Goal: Task Accomplishment & Management: Complete application form

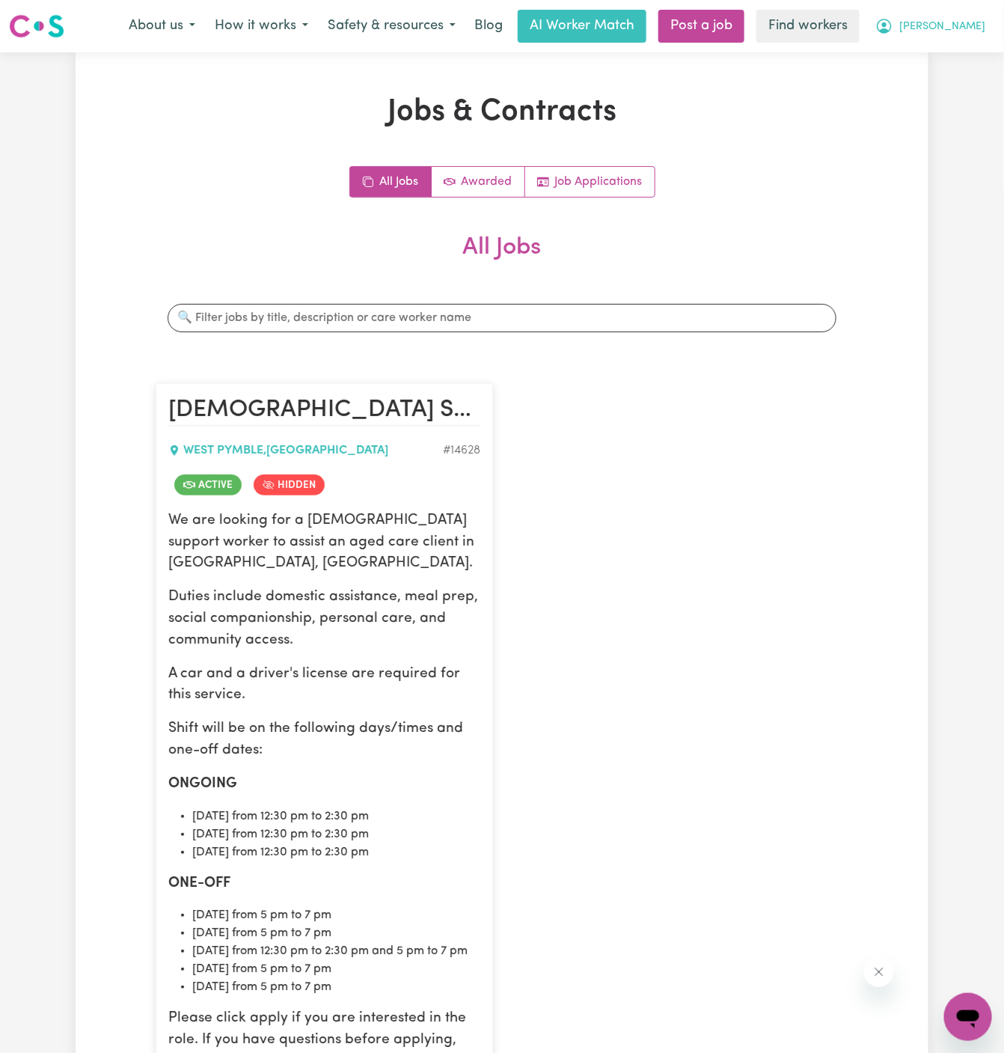
click at [971, 29] on span "[PERSON_NAME]" at bounding box center [942, 27] width 86 height 16
click at [956, 89] on link "Logout" at bounding box center [935, 86] width 118 height 28
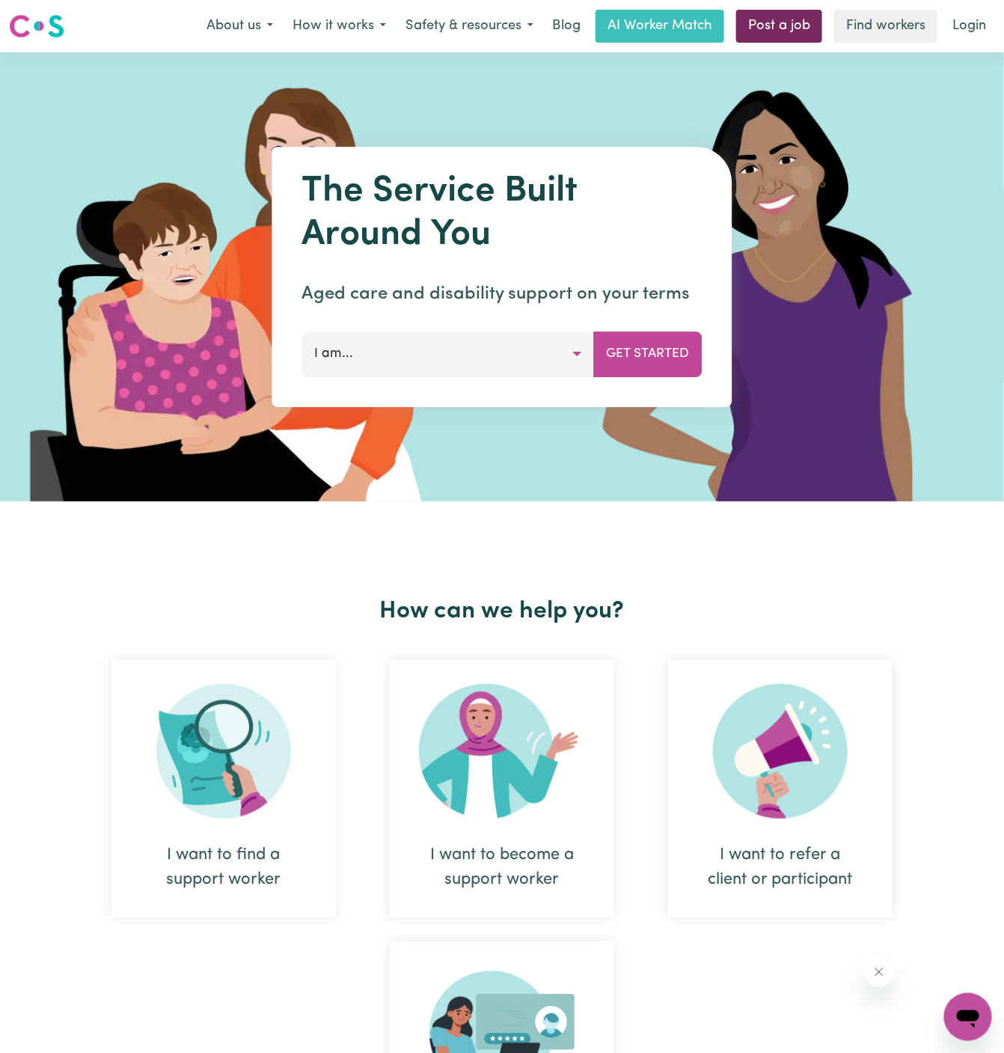
click at [780, 22] on link "Post a job" at bounding box center [779, 26] width 86 height 33
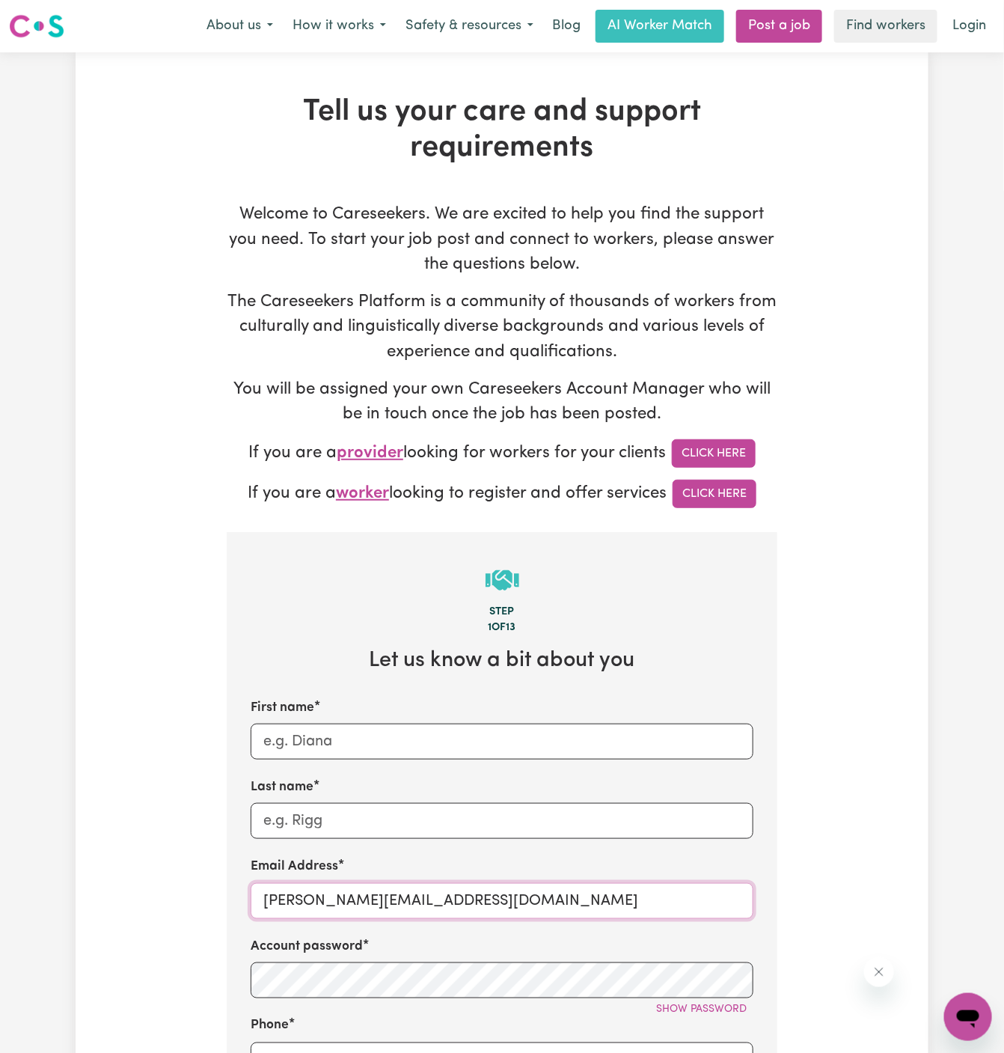
click at [308, 891] on input "[PERSON_NAME][EMAIL_ADDRESS][DOMAIN_NAME]" at bounding box center [502, 901] width 503 height 36
click at [305, 891] on input "[PERSON_NAME][EMAIL_ADDRESS][DOMAIN_NAME]" at bounding box center [502, 901] width 503 height 36
drag, startPoint x: 296, startPoint y: 902, endPoint x: 580, endPoint y: 904, distance: 283.6
click at [580, 904] on input "[PERSON_NAME][EMAIL_ADDRESS][DOMAIN_NAME]" at bounding box center [502, 901] width 503 height 36
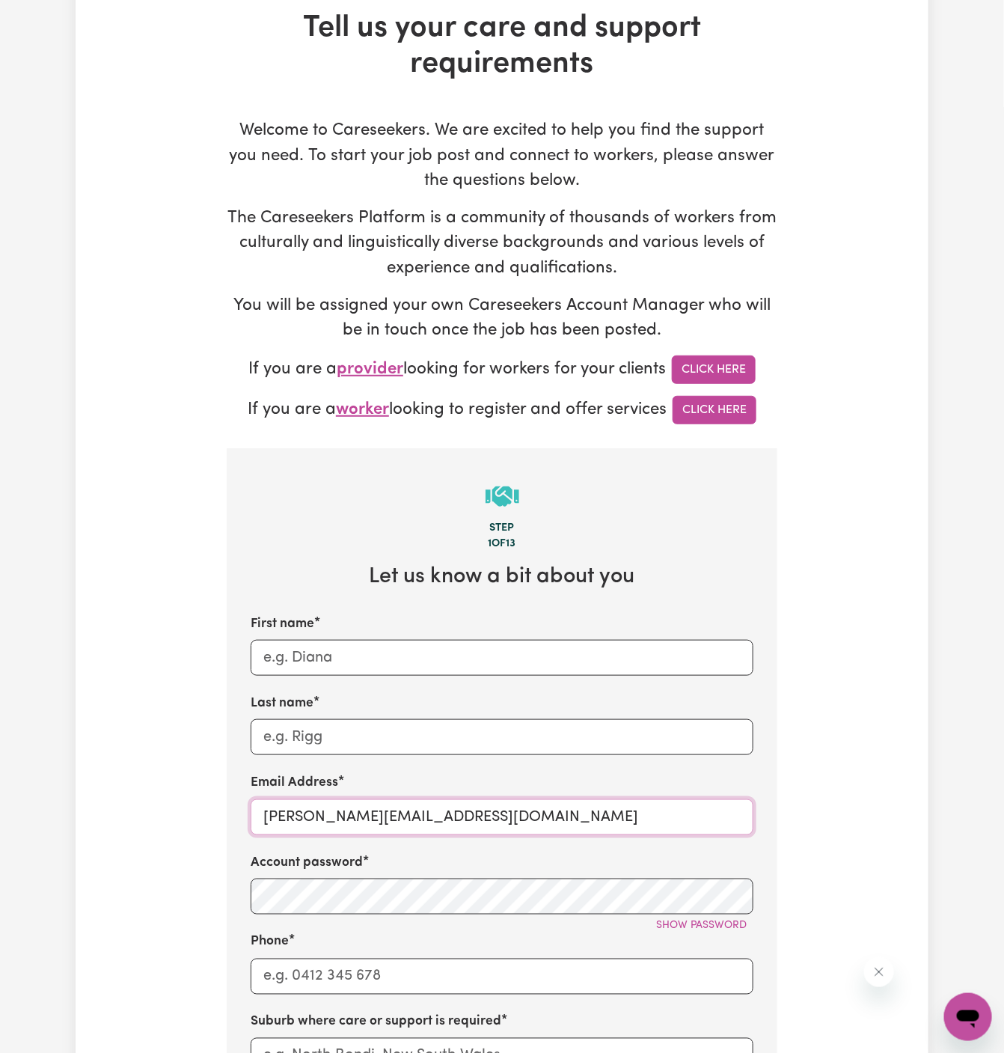
scroll to position [126, 0]
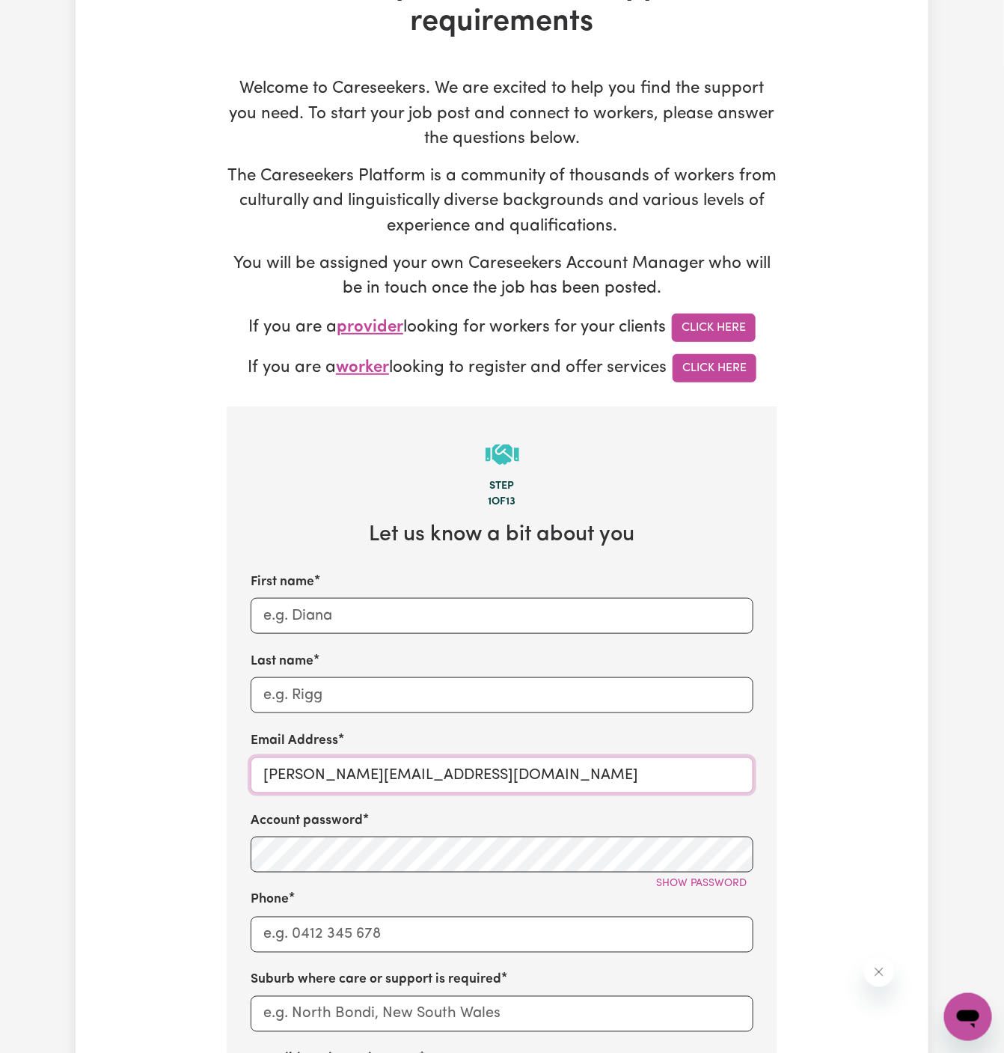
click at [574, 773] on input "[PERSON_NAME][EMAIL_ADDRESS][DOMAIN_NAME]" at bounding box center [502, 775] width 503 height 36
paste input "ClientRuncornMCA"
type input "[EMAIL_ADDRESS][DOMAIN_NAME]"
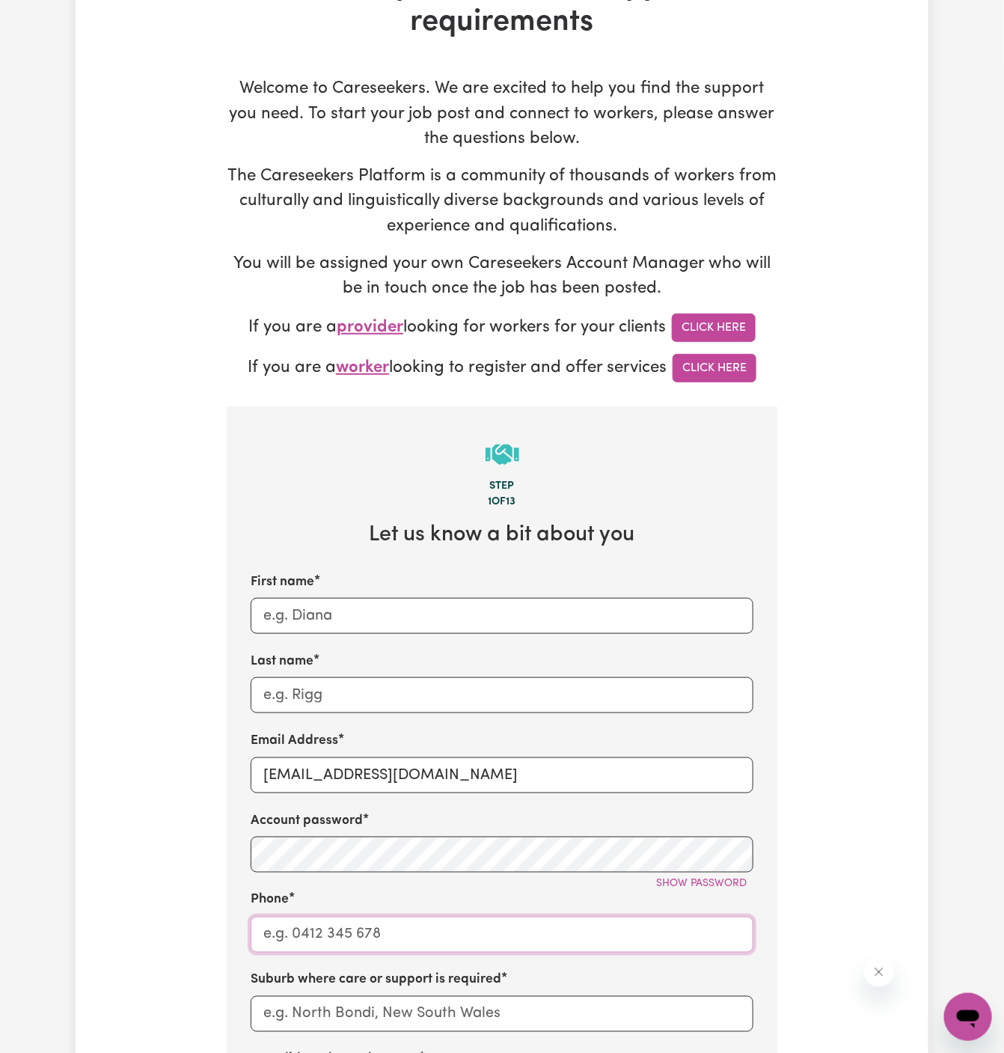
click at [464, 942] on input "Phone" at bounding box center [502, 935] width 503 height 36
type input "1300765465"
type input "[PERSON_NAME]"
type input "LEICHHARDT, [GEOGRAPHIC_DATA], 2040"
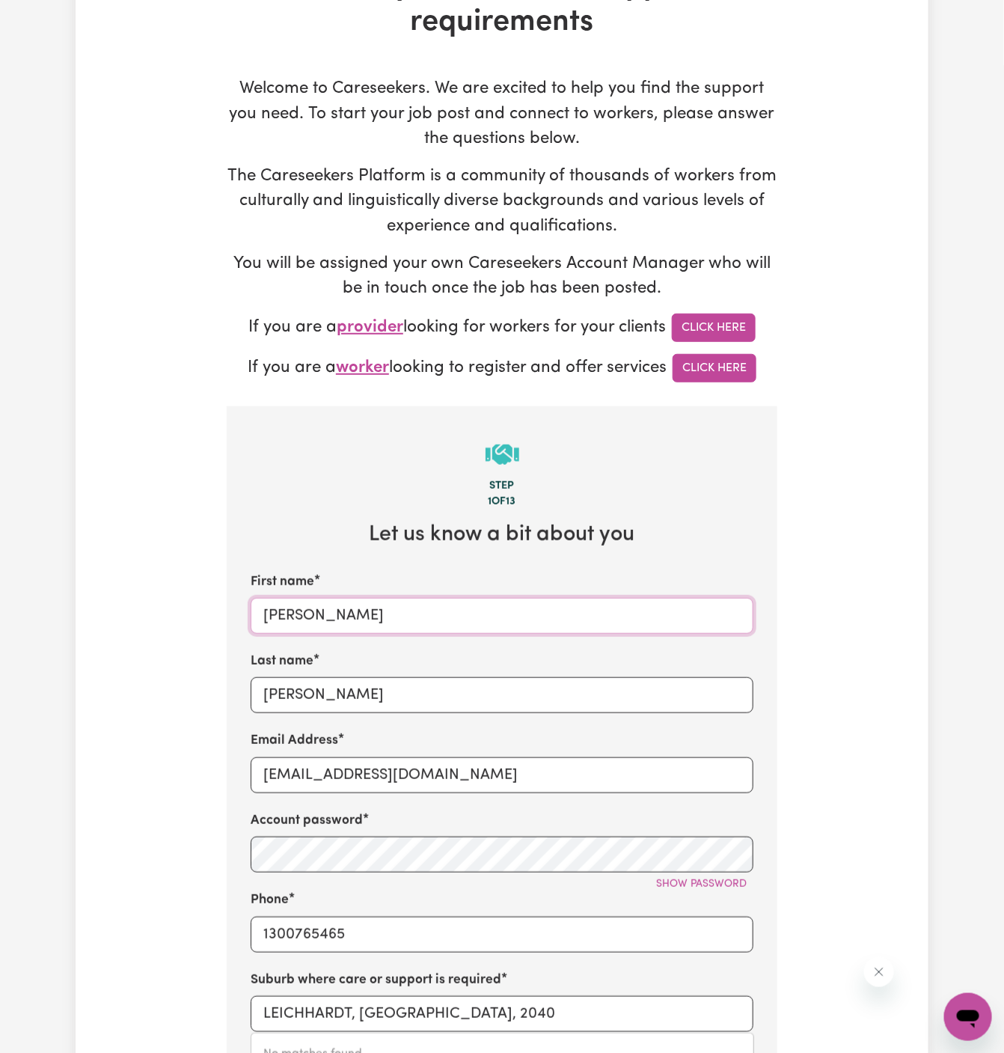
click at [509, 611] on input "[PERSON_NAME]" at bounding box center [502, 616] width 503 height 36
paste input "ClientRuncorn"
drag, startPoint x: 302, startPoint y: 615, endPoint x: 429, endPoint y: 615, distance: 127.2
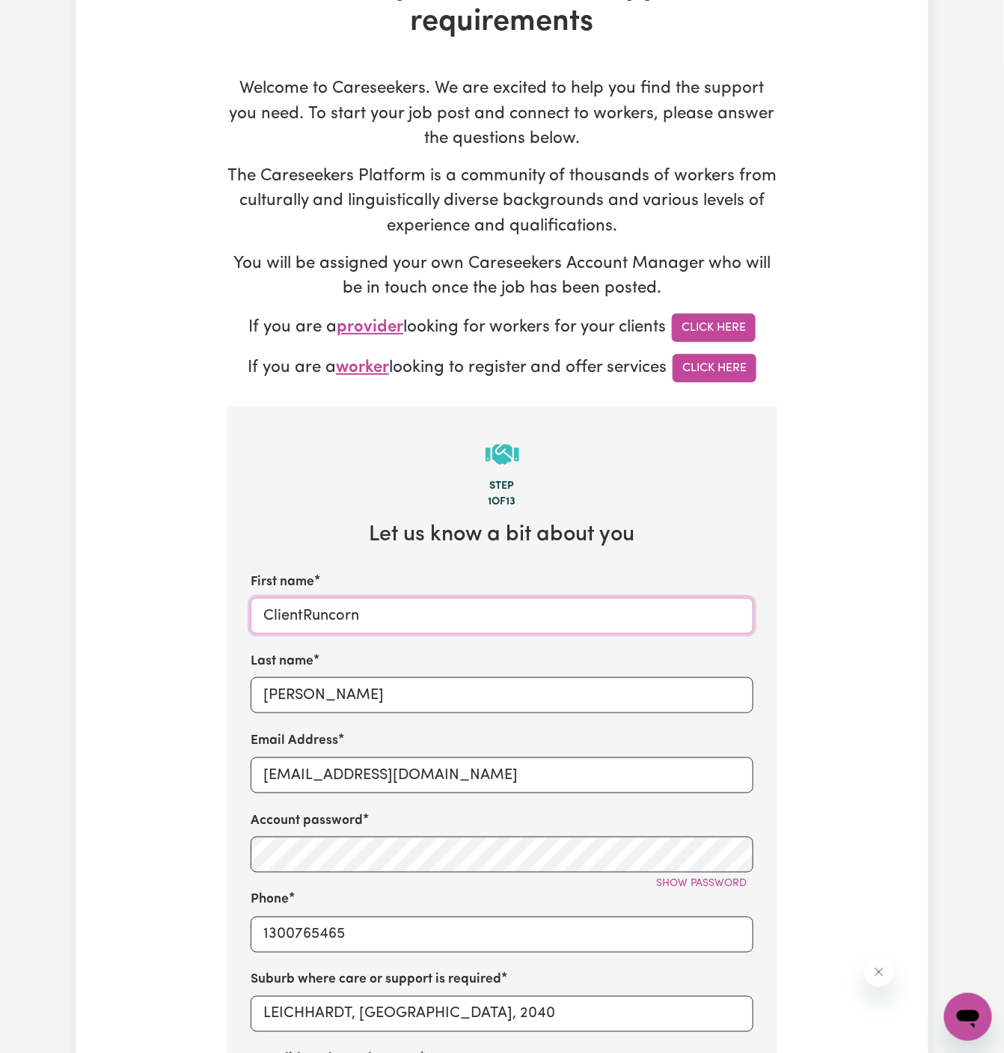
click at [429, 615] on input "ClientRuncorn" at bounding box center [502, 616] width 503 height 36
type input "Client"
click at [418, 688] on input "[PERSON_NAME]" at bounding box center [502, 695] width 503 height 36
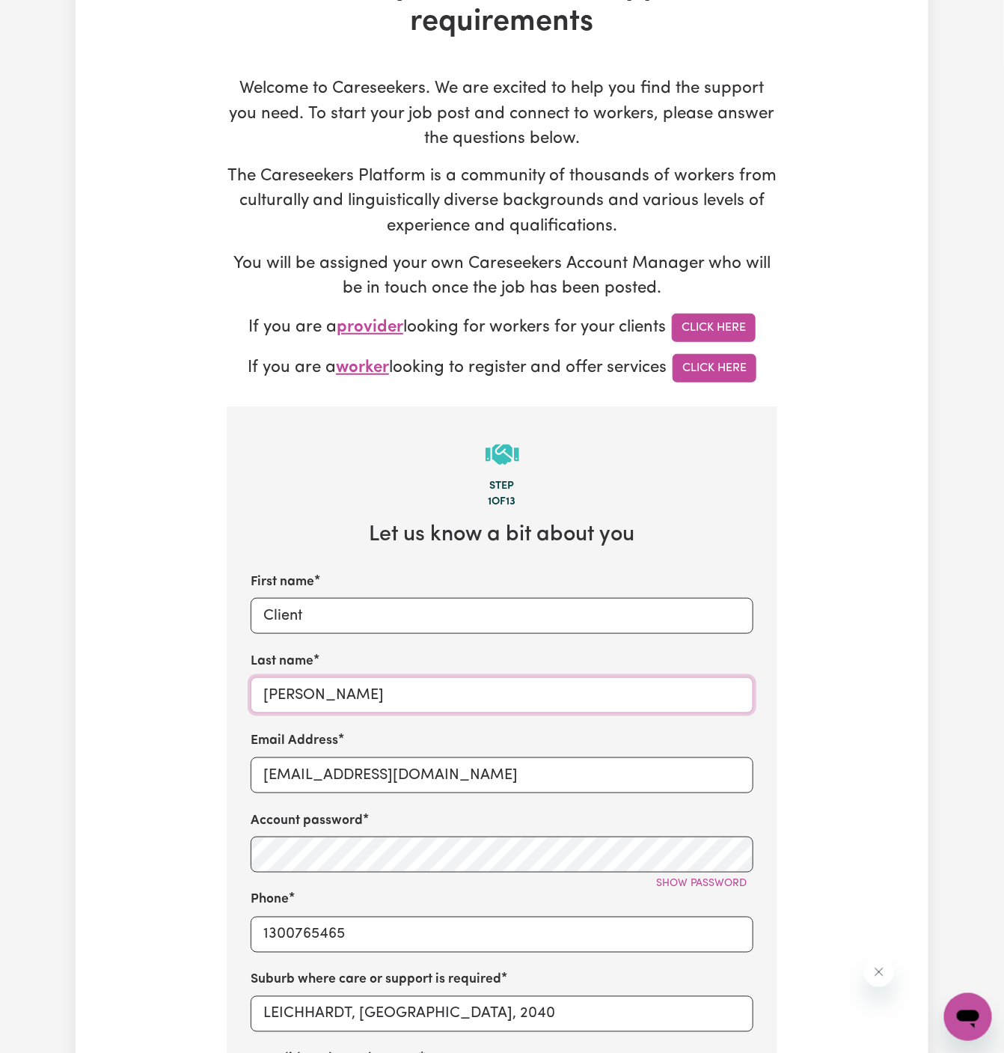
paste input "Runcor"
type input "Runcorn"
click at [302, 694] on input "Runcorn" at bounding box center [502, 695] width 503 height 36
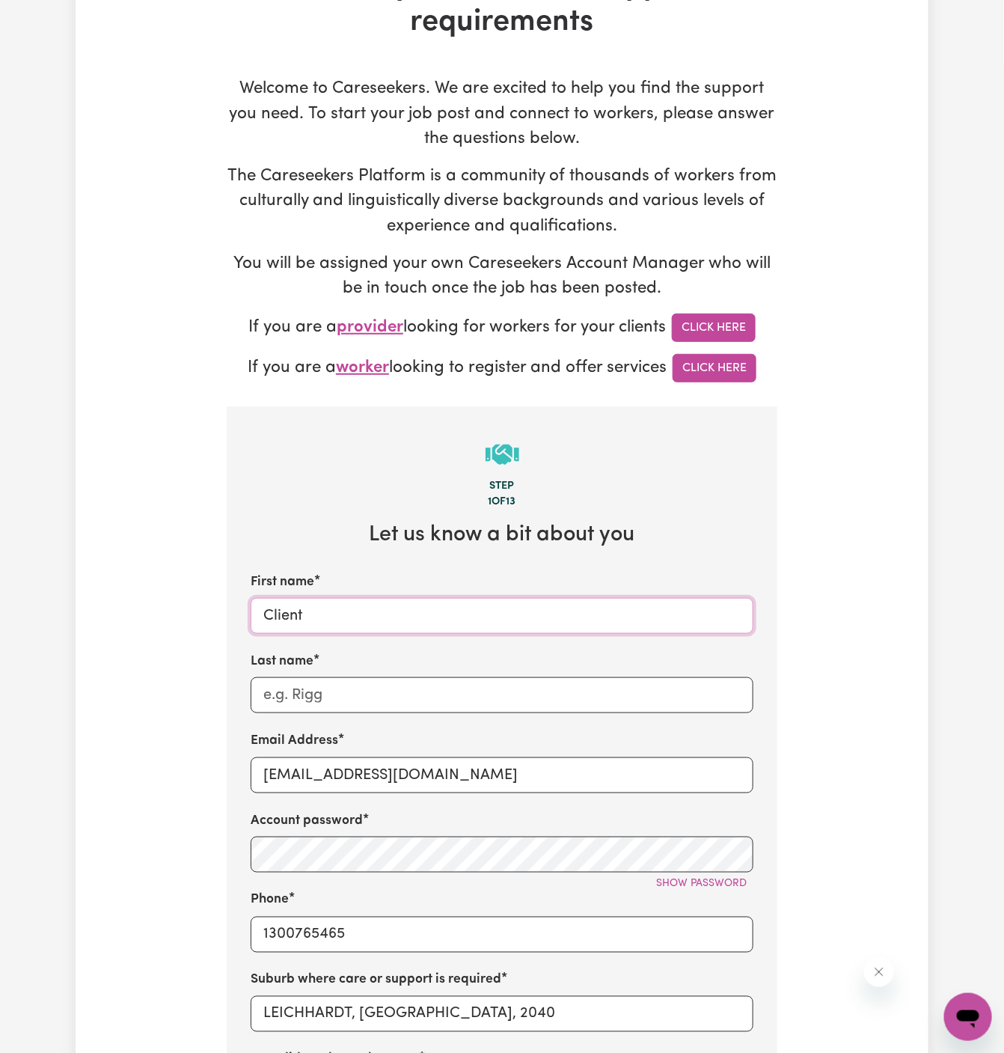
click at [426, 610] on input "Client" at bounding box center [502, 616] width 503 height 36
paste input "Runcorn"
type input "Client Runcorn"
click at [650, 673] on div "Last name" at bounding box center [502, 682] width 503 height 61
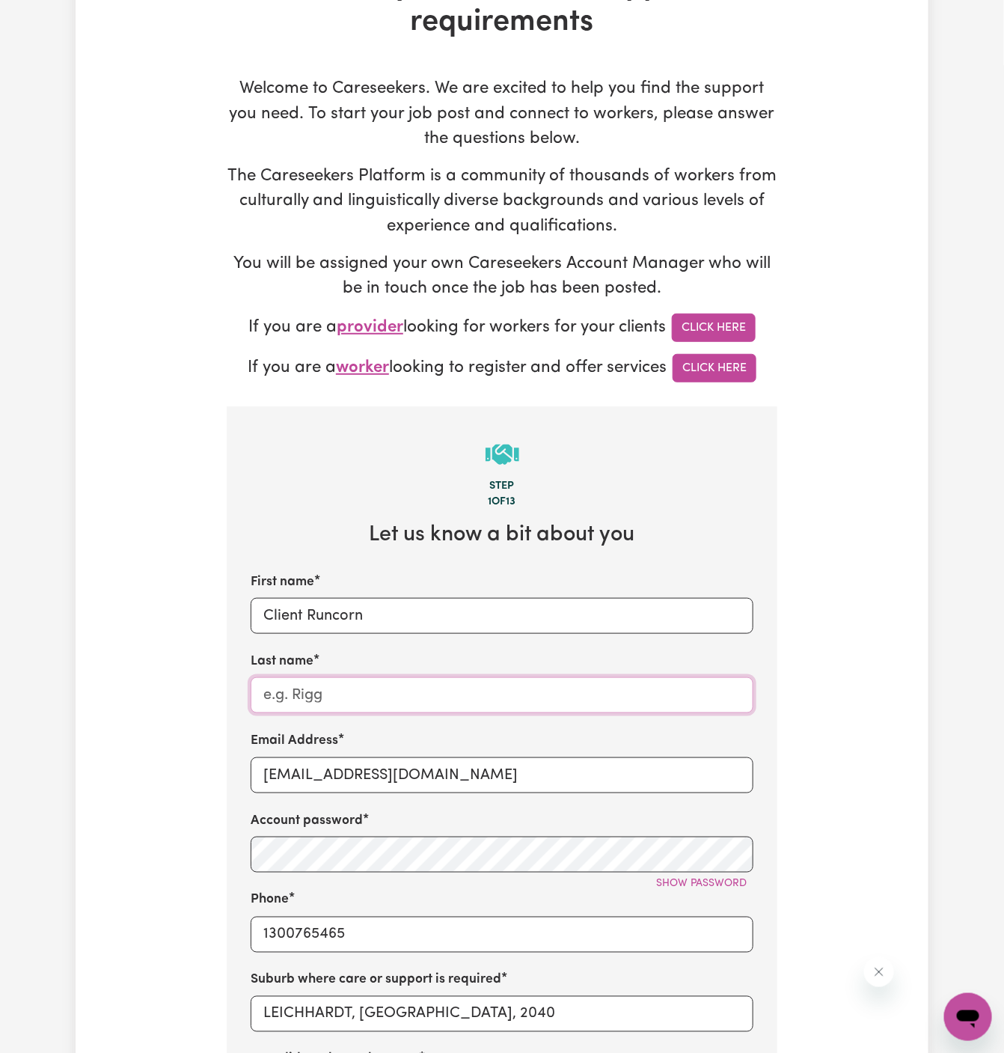
click at [649, 679] on input "Last name" at bounding box center [502, 695] width 503 height 36
paste input "My Care Ability"
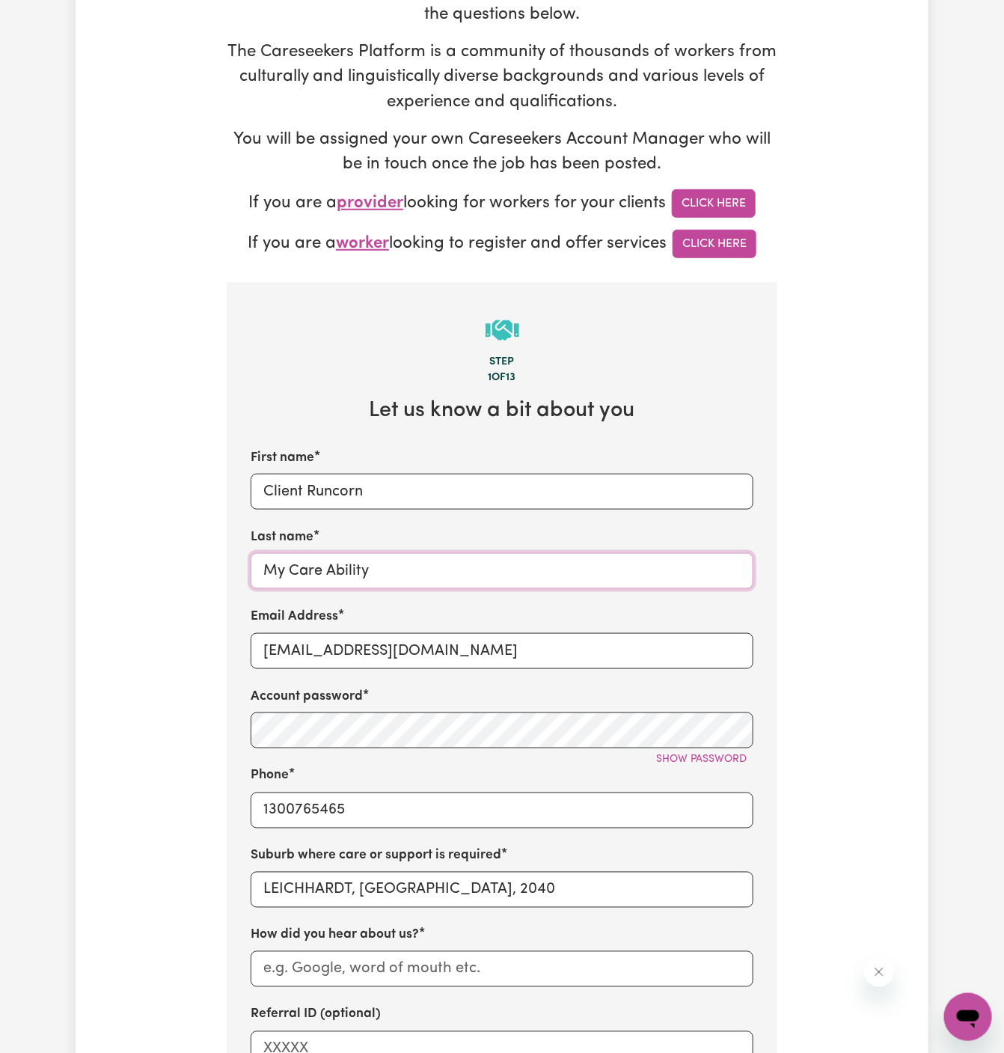
type input "My Care Ability"
click at [465, 817] on input "1300765465" at bounding box center [502, 810] width 503 height 36
click at [557, 688] on div "Account password Show password" at bounding box center [502, 717] width 503 height 61
click at [622, 869] on div "Suburb where care or support is required LEICHHARDT, [GEOGRAPHIC_DATA], 2040" at bounding box center [502, 876] width 503 height 61
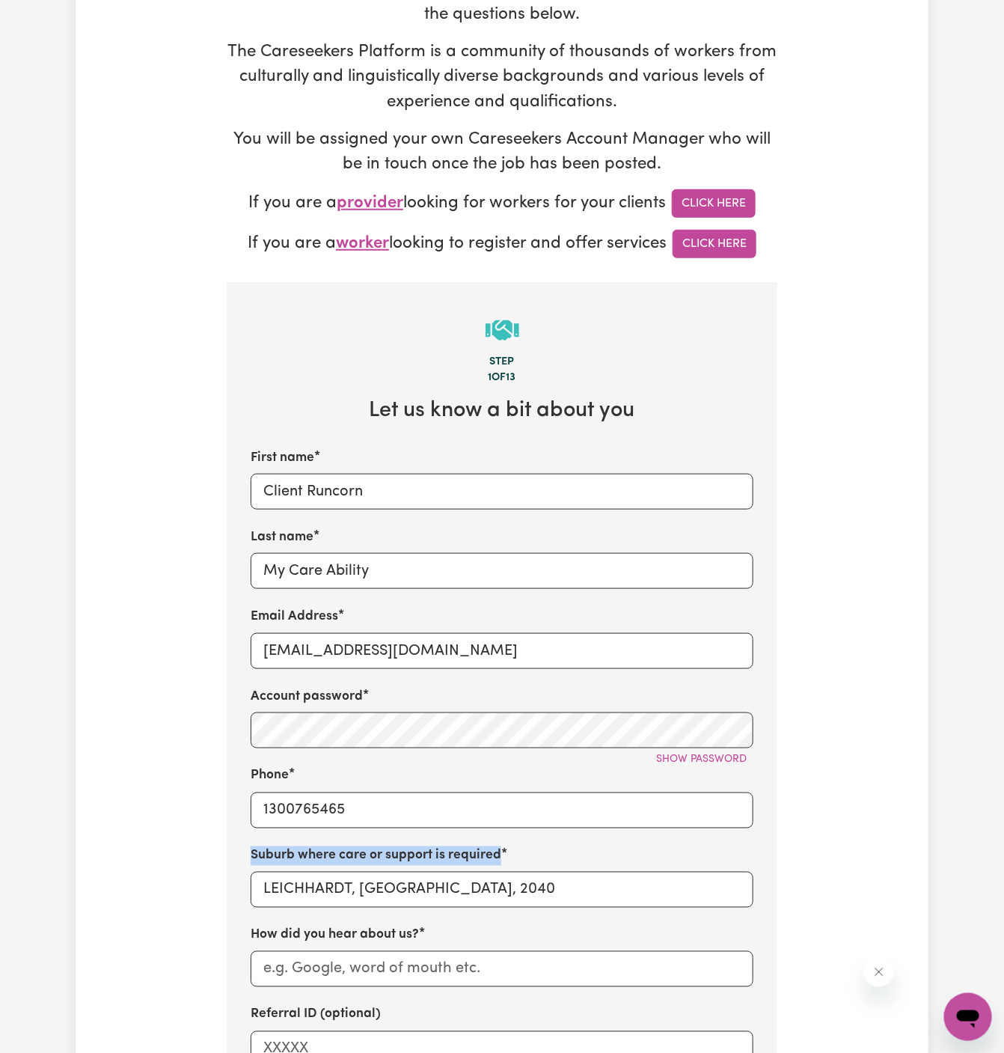
click at [622, 869] on div "Suburb where care or support is required LEICHHARDT, [GEOGRAPHIC_DATA], 2040" at bounding box center [502, 876] width 503 height 61
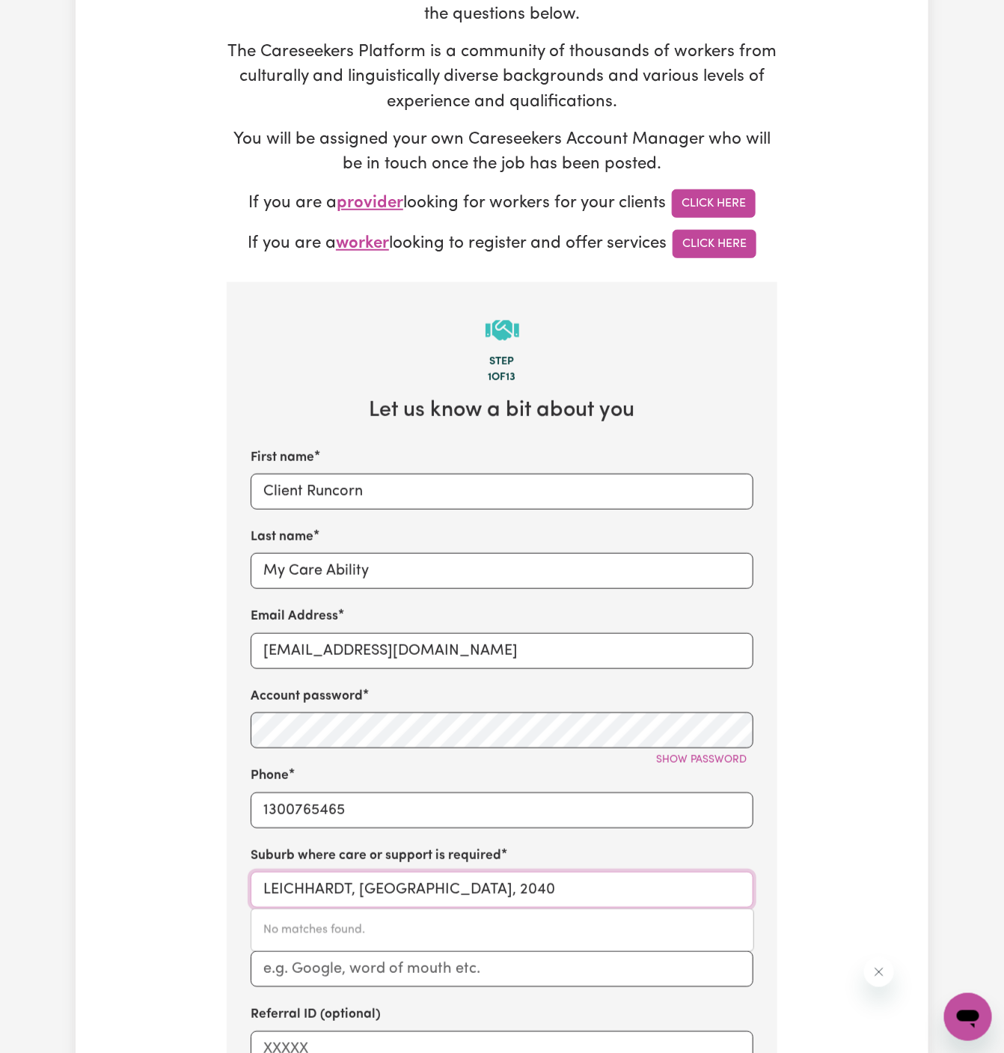
click at [622, 887] on input "LEICHHARDT, [GEOGRAPHIC_DATA], 2040" at bounding box center [502, 890] width 503 height 36
paste input "Runcorn"
type input "Runcorn"
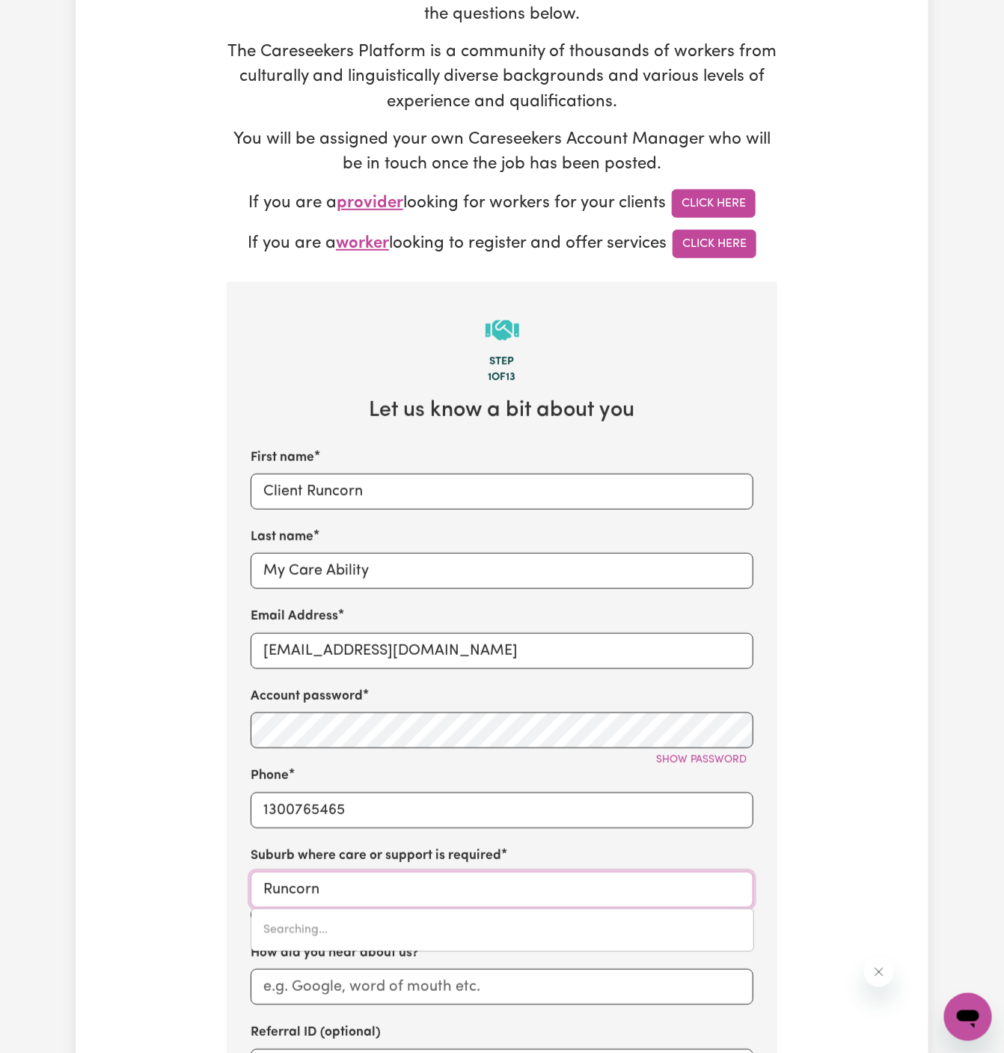
type input "Runcorn, [GEOGRAPHIC_DATA], 4113"
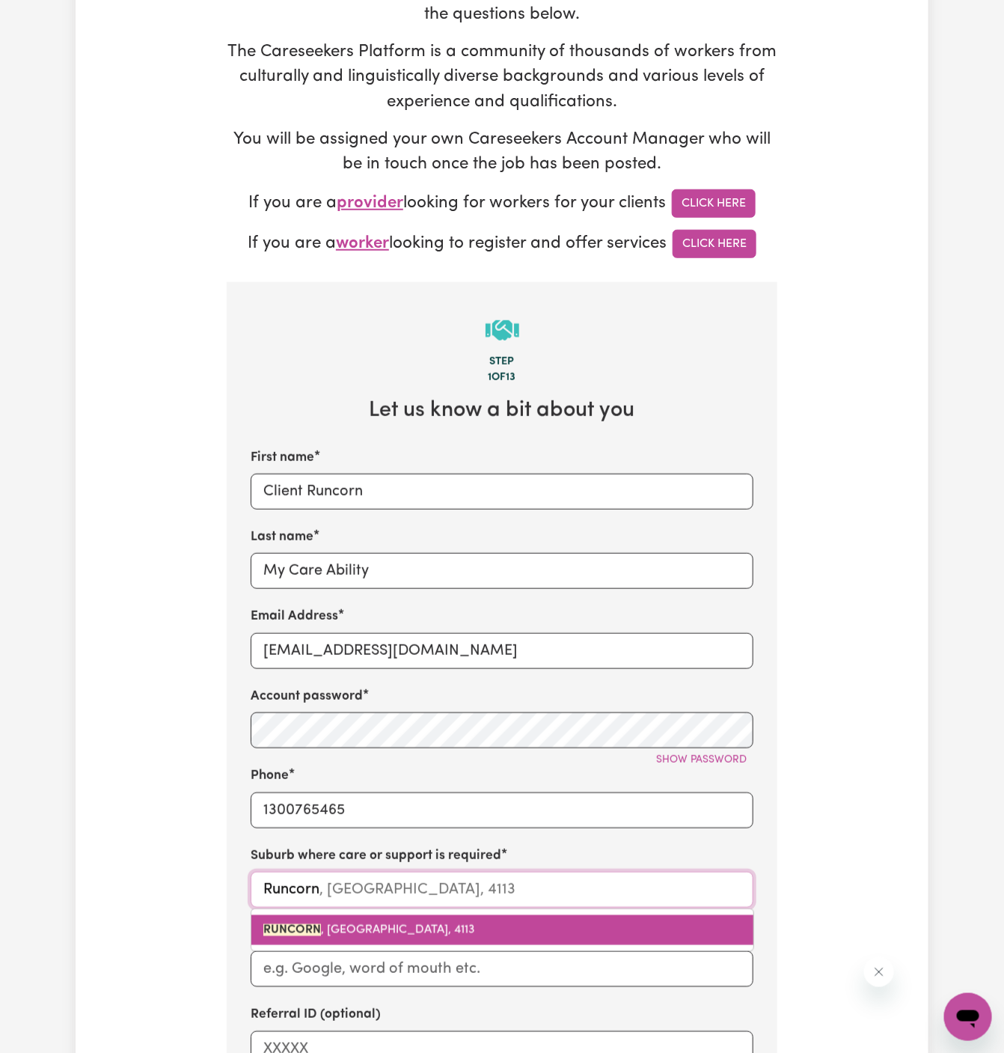
click at [438, 932] on link "RUNCORN , [GEOGRAPHIC_DATA], 4113" at bounding box center [502, 930] width 502 height 30
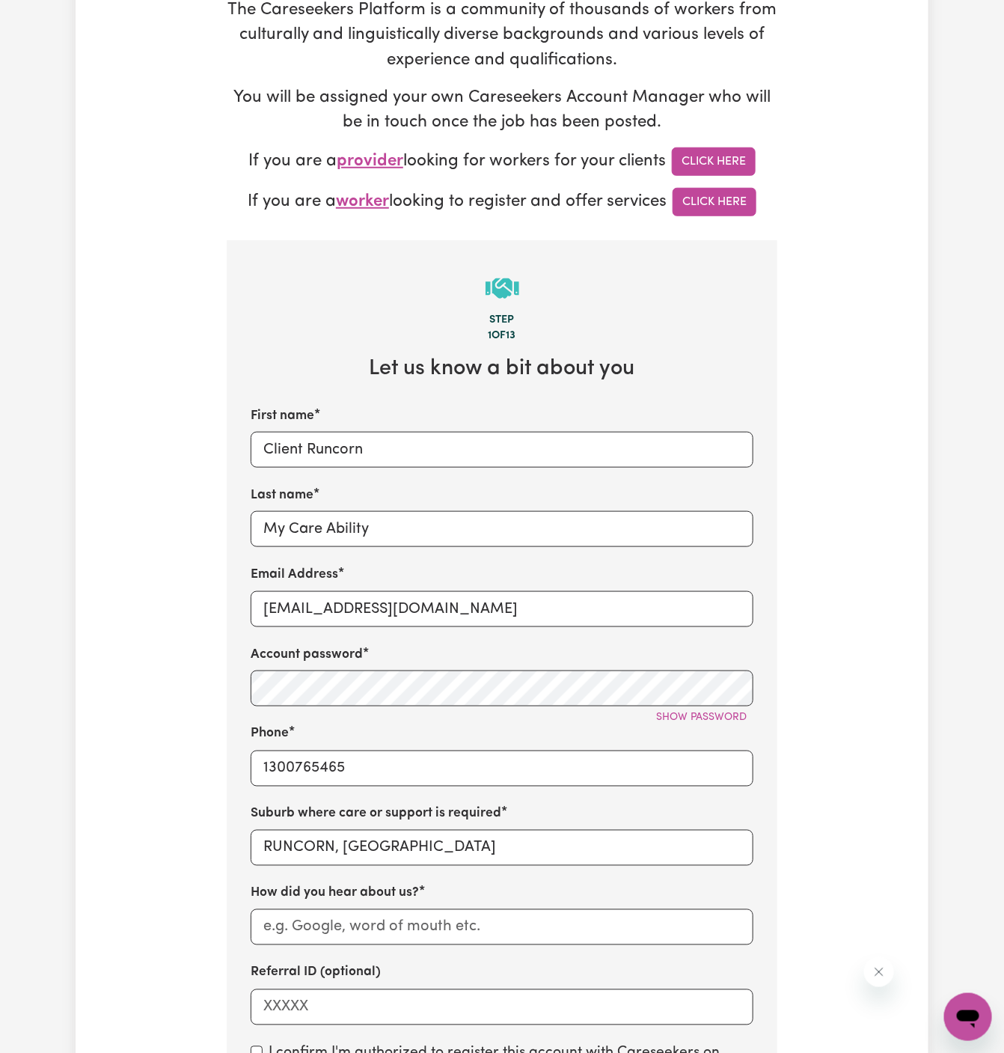
scroll to position [331, 0]
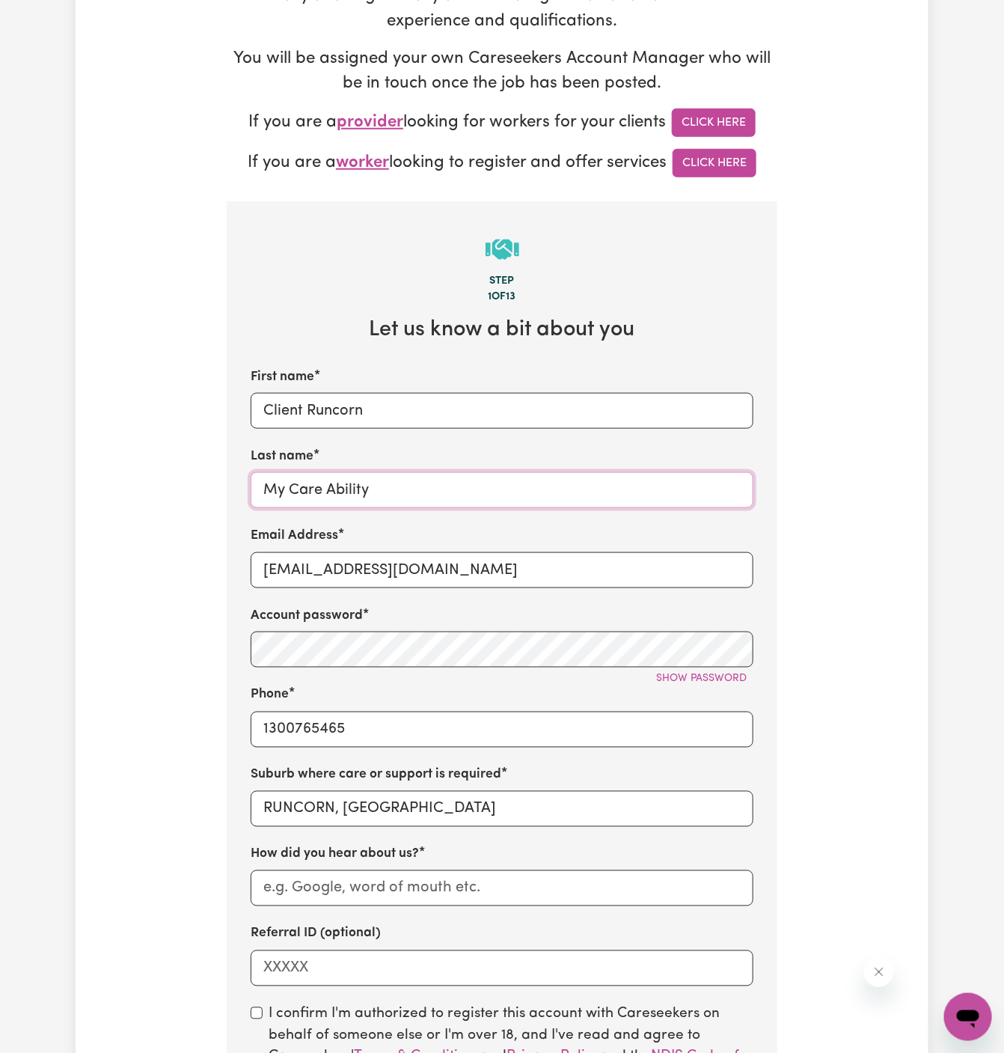
drag, startPoint x: 423, startPoint y: 497, endPoint x: 182, endPoint y: 491, distance: 241.0
click at [182, 491] on div "Tell us your care and support requirements Welcome to Careseekers. We are excit…" at bounding box center [502, 573] width 853 height 1619
click at [351, 915] on div "First name Client Runcorn Last name My Care Ability Email Address [EMAIL_ADDRES…" at bounding box center [502, 676] width 503 height 619
click at [394, 889] on input "How did you hear about us?" at bounding box center [502, 888] width 503 height 36
paste input "My Care Ability"
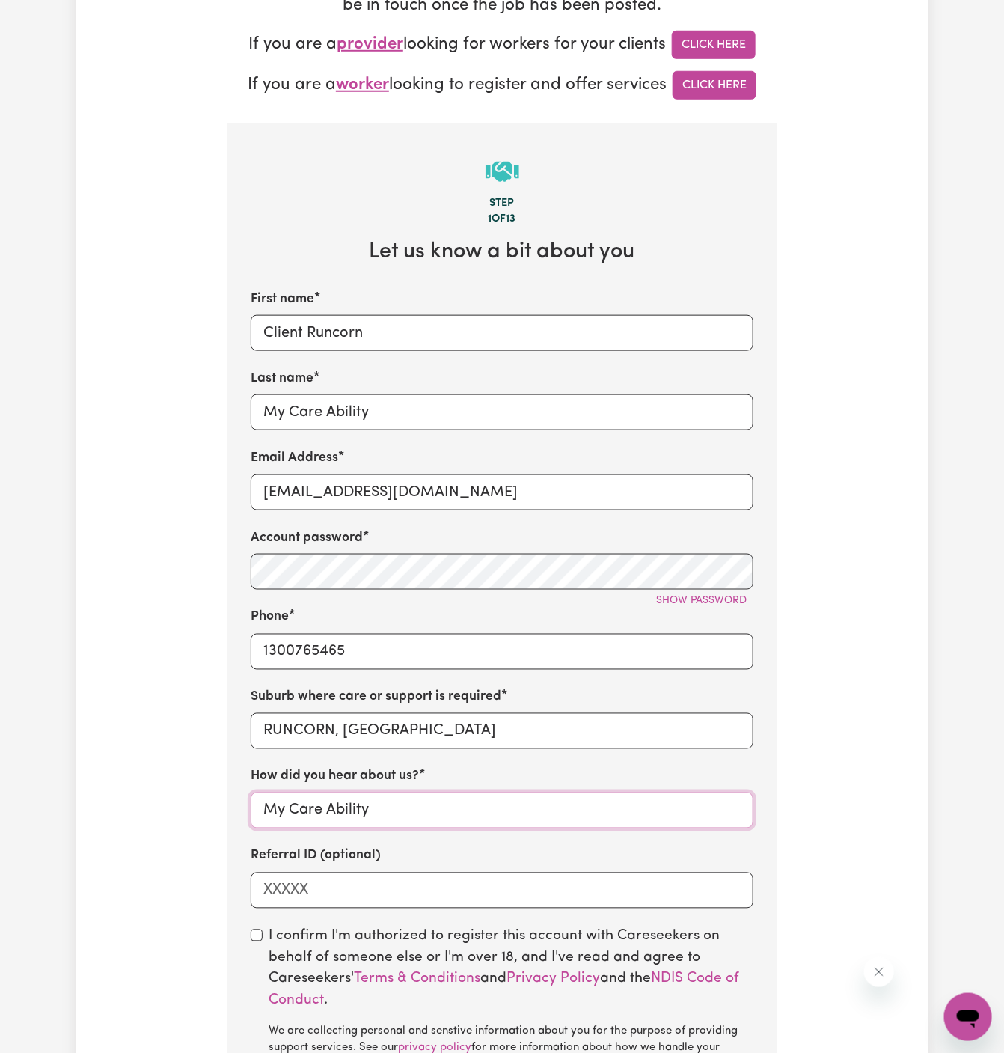
scroll to position [461, 0]
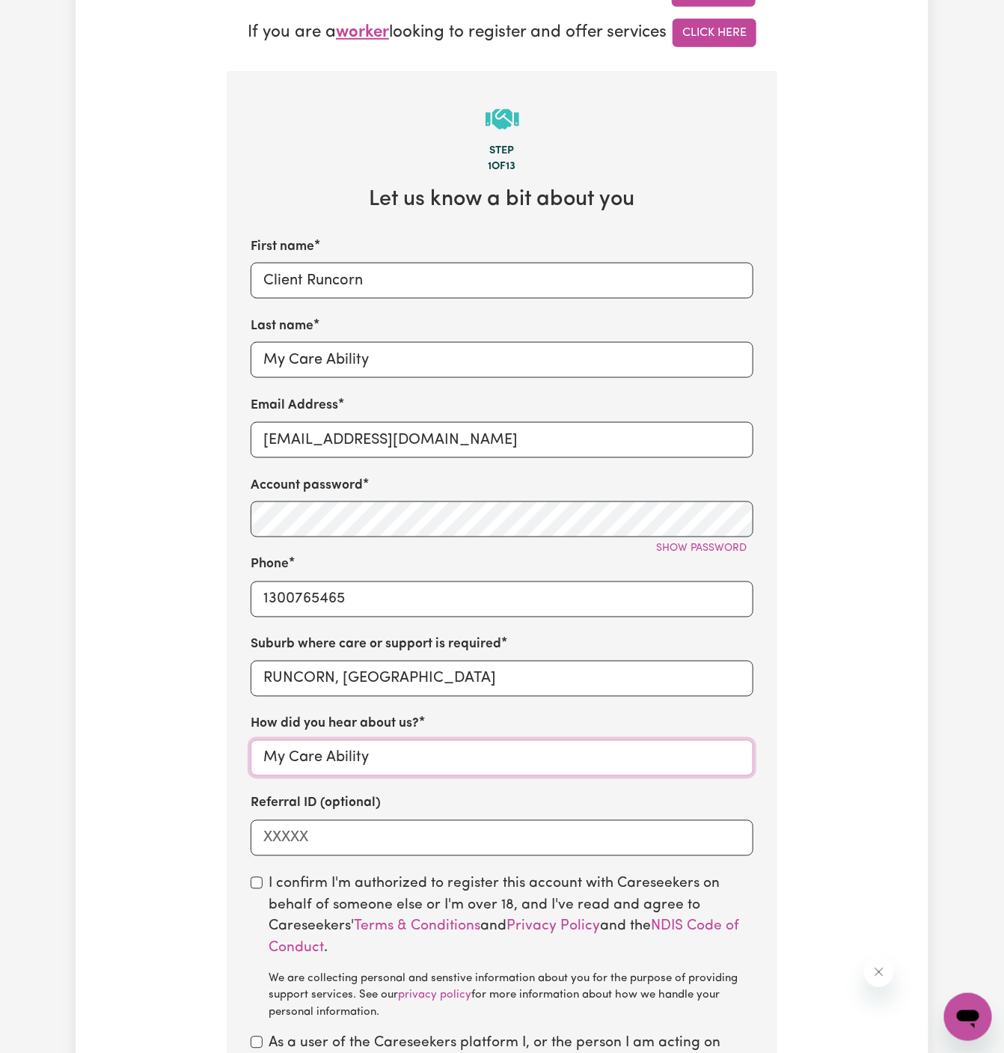
type input "My Care Ability"
click at [260, 888] on div "I confirm I'm authorized to register this account with Careseekers on behalf of…" at bounding box center [502, 948] width 503 height 148
click at [259, 880] on input "checkbox" at bounding box center [257, 883] width 12 height 12
checkbox input "true"
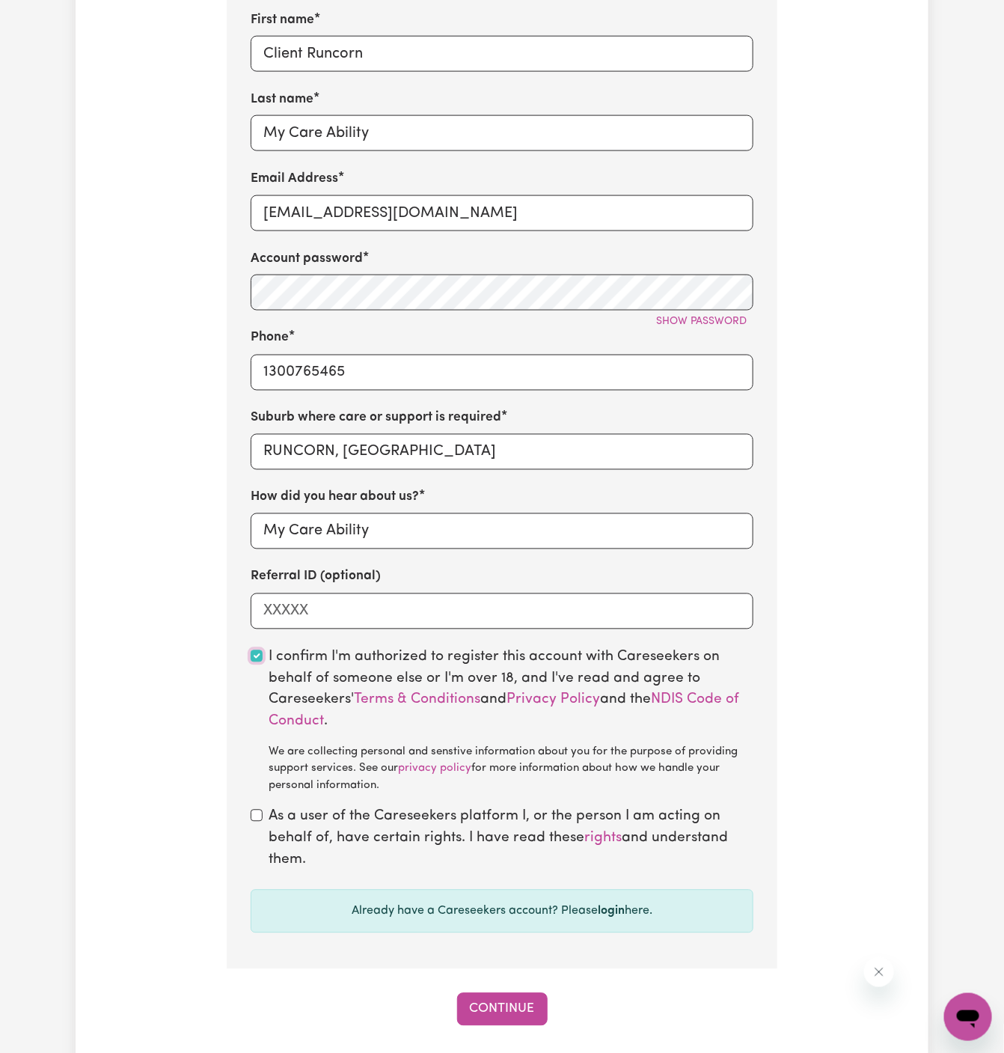
scroll to position [706, 0]
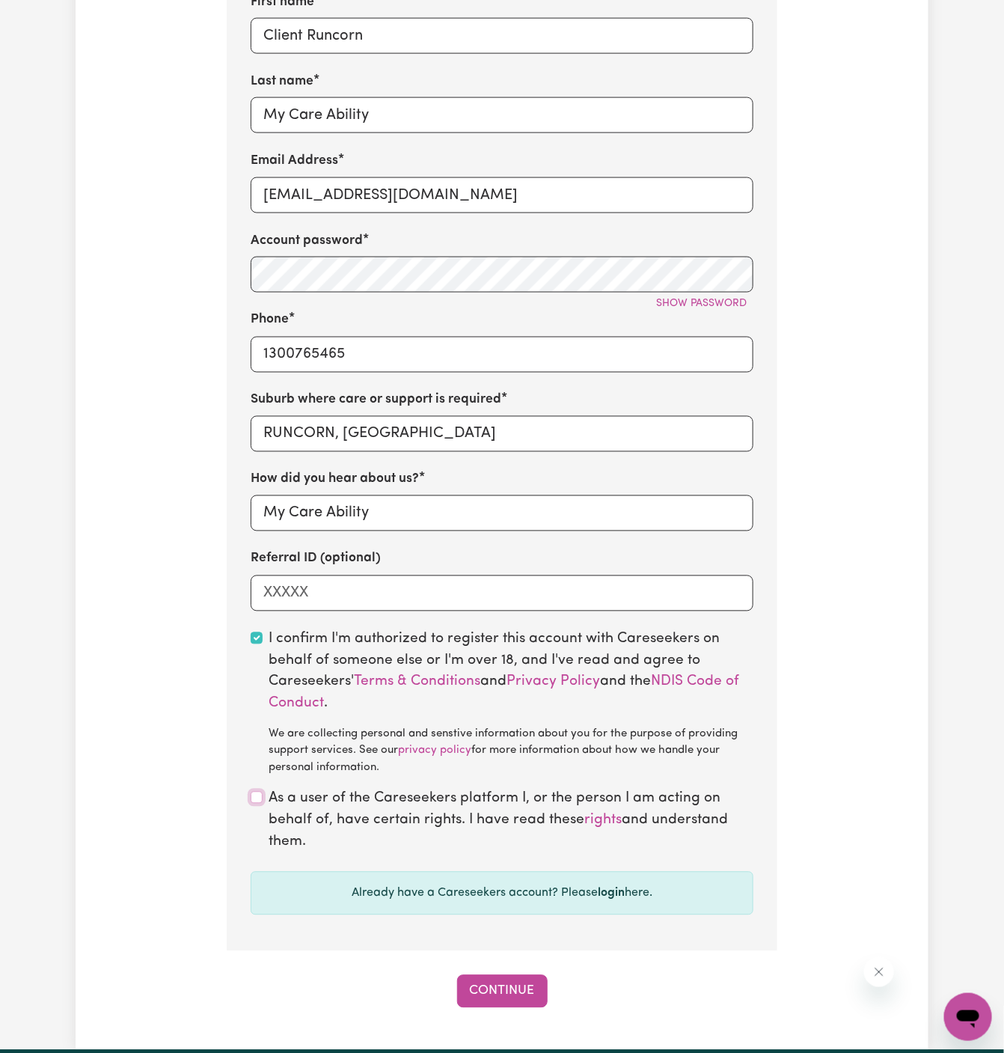
click at [257, 796] on input "checkbox" at bounding box center [257, 798] width 12 height 12
checkbox input "true"
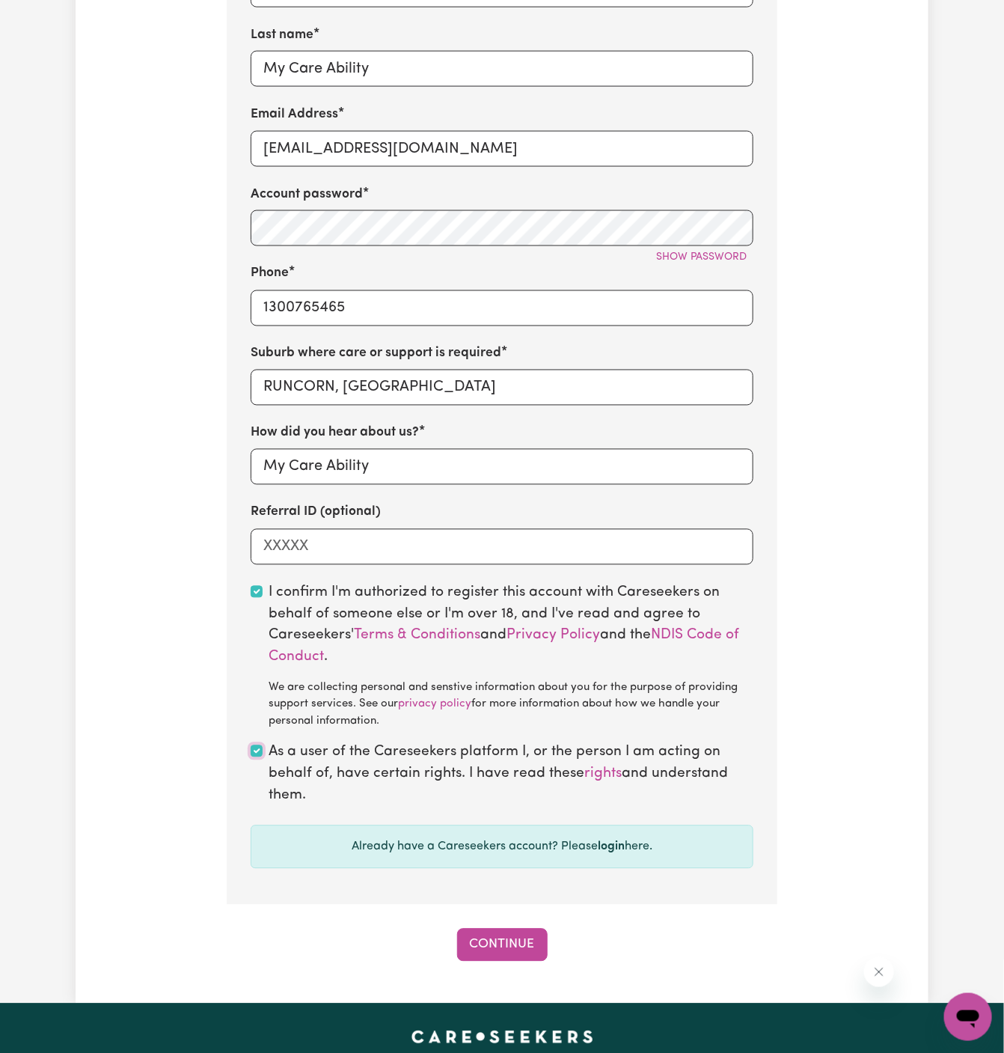
scroll to position [946, 0]
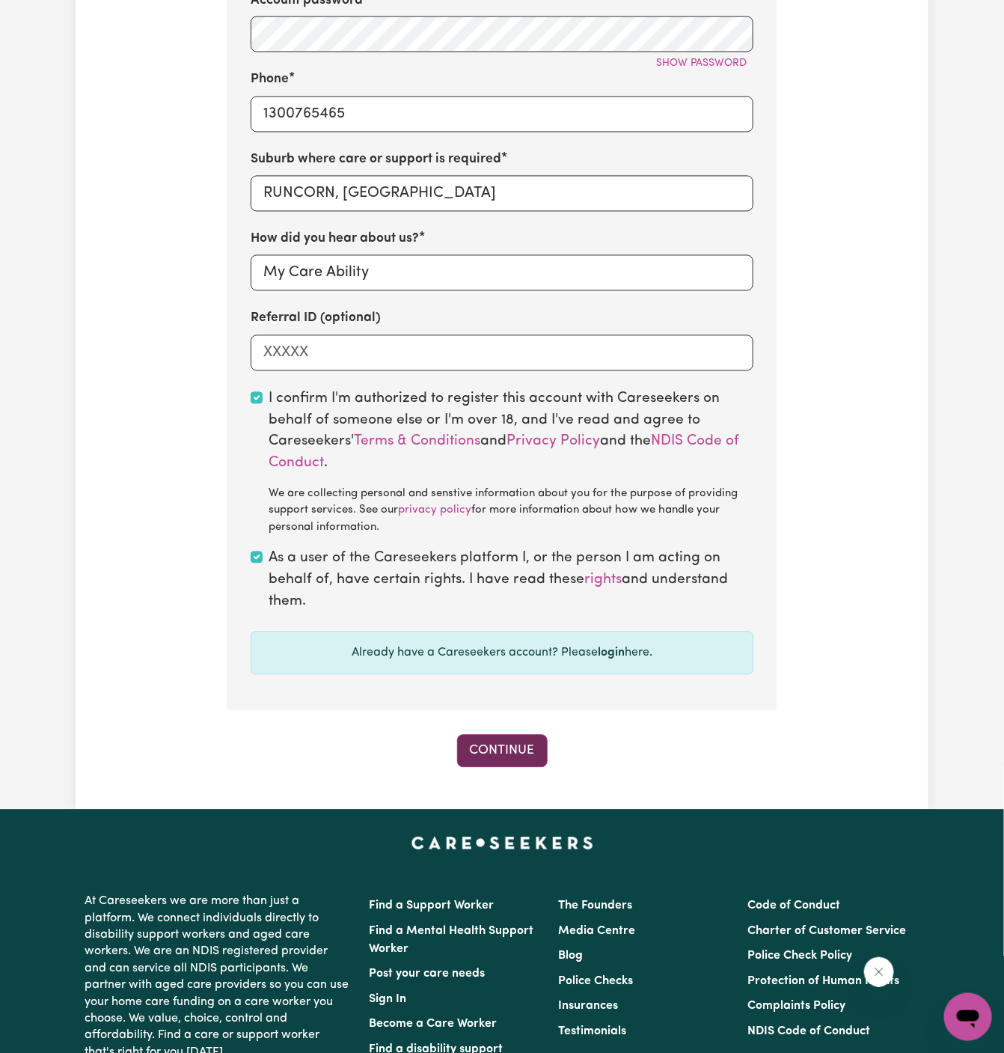
click at [520, 755] on button "Continue" at bounding box center [502, 751] width 91 height 33
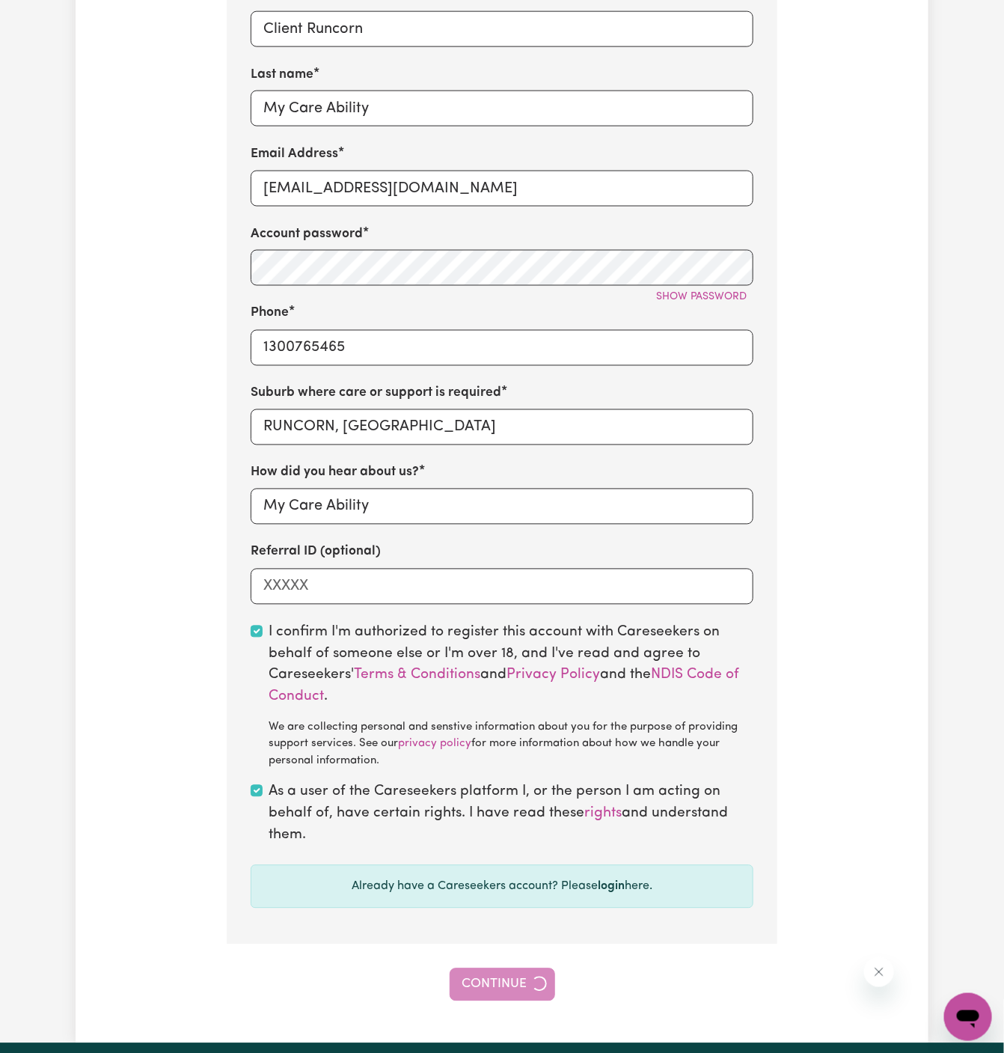
scroll to position [690, 0]
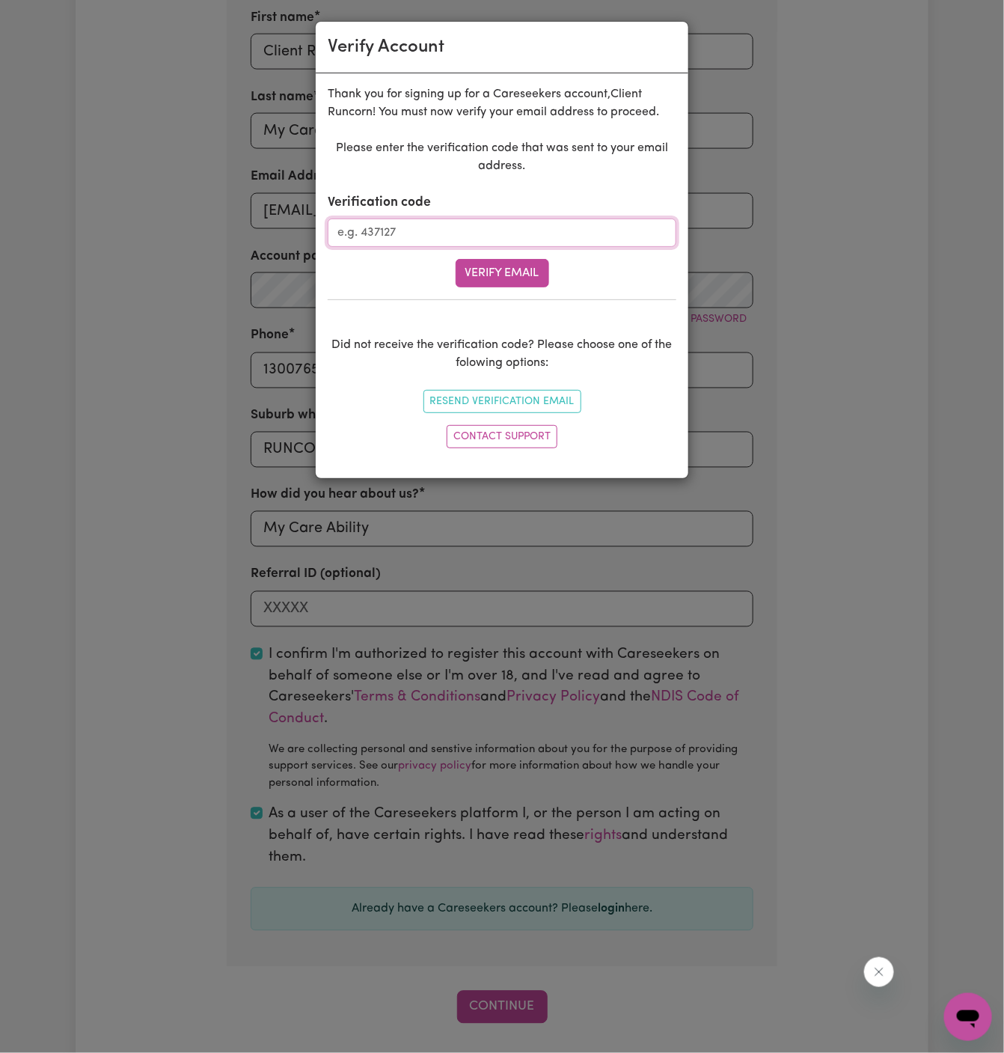
click at [425, 230] on input "Verification code" at bounding box center [502, 232] width 349 height 28
paste input "244384"
type input "244384"
click at [492, 272] on button "Verify Email" at bounding box center [503, 273] width 94 height 28
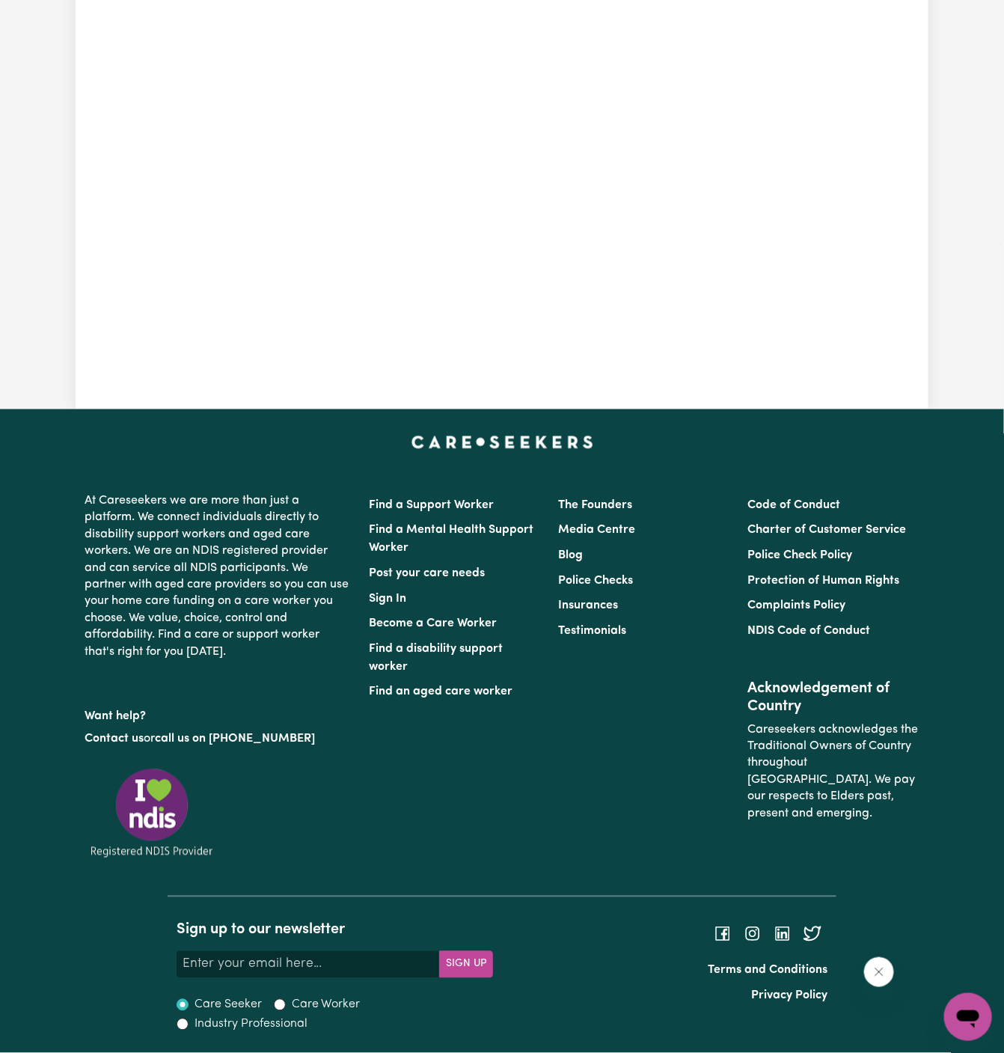
scroll to position [515, 0]
